Goal: Navigation & Orientation: Find specific page/section

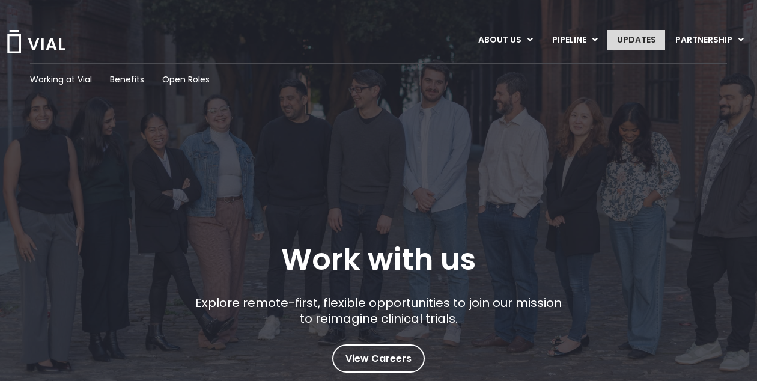
click at [640, 43] on link "UPDATES" at bounding box center [637, 40] width 58 height 20
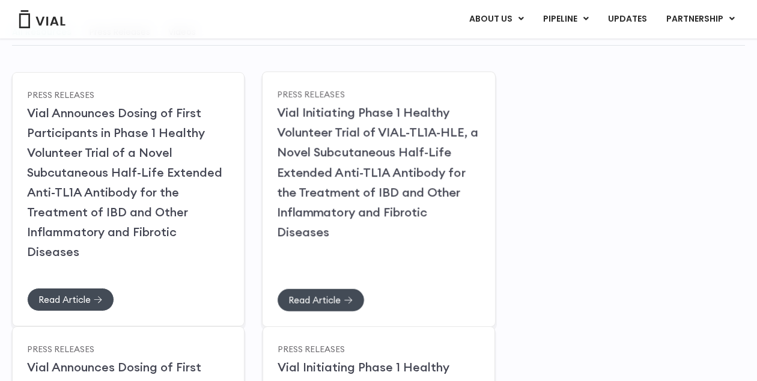
scroll to position [164, 0]
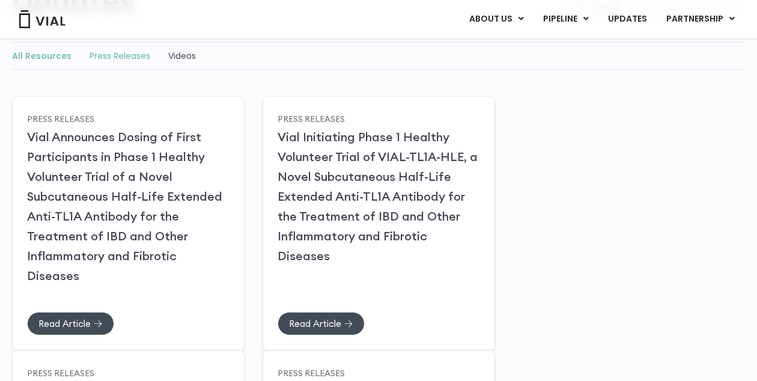
click at [145, 52] on link "Press Releases" at bounding box center [120, 56] width 61 height 12
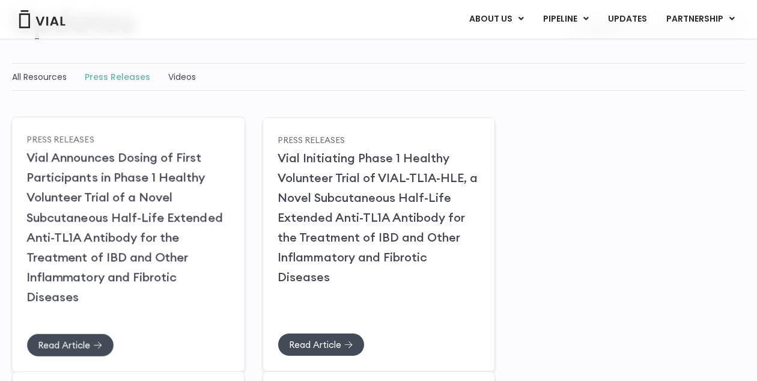
scroll to position [112, 0]
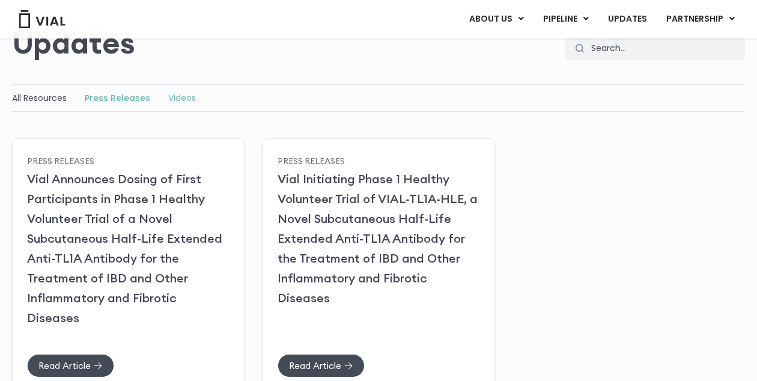
click at [174, 99] on link "Videos" at bounding box center [182, 98] width 28 height 12
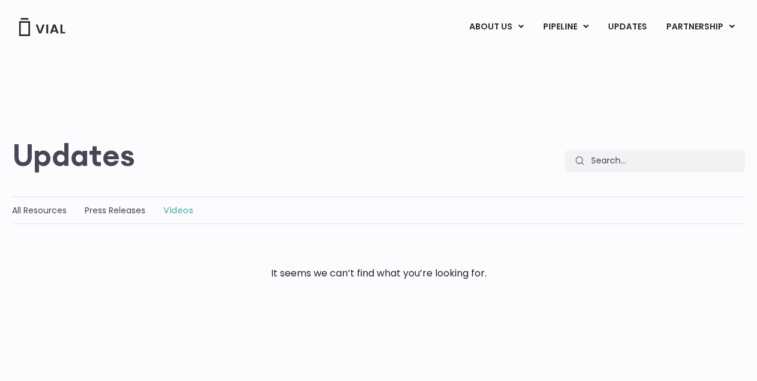
scroll to position [142, 0]
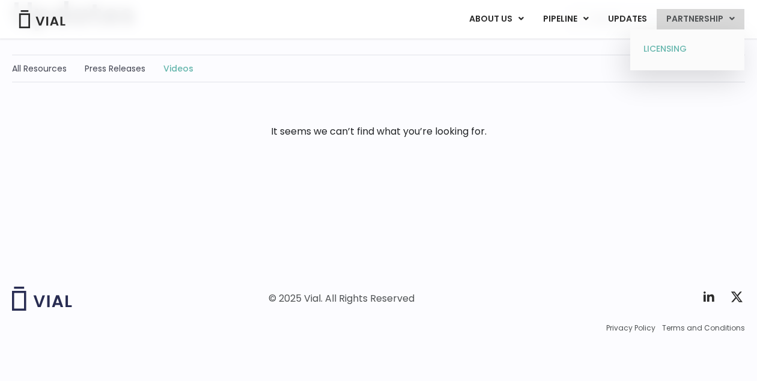
click at [696, 48] on link "LICENSING" at bounding box center [687, 49] width 105 height 19
